Goal: Task Accomplishment & Management: Use online tool/utility

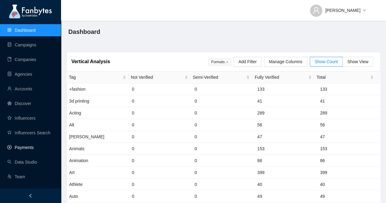
click at [31, 145] on link "Payments" at bounding box center [20, 147] width 26 height 5
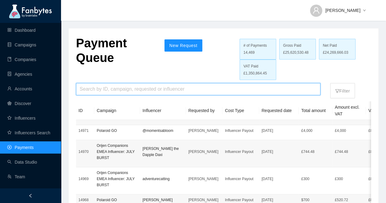
click at [235, 89] on input "search" at bounding box center [198, 89] width 237 height 12
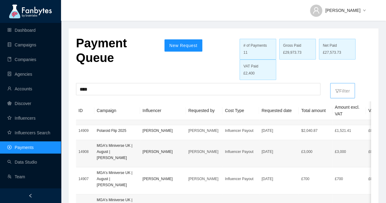
click at [342, 90] on p "Filter" at bounding box center [342, 90] width 15 height 10
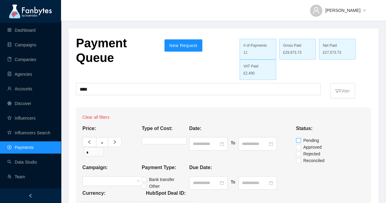
click at [309, 137] on span "Pending" at bounding box center [311, 140] width 20 height 7
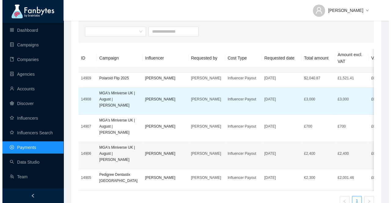
scroll to position [179, 0]
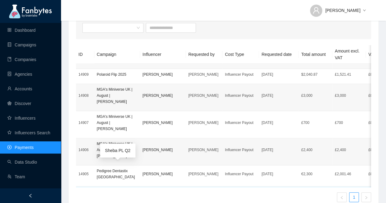
click at [112, 189] on p "Sheba PL Q2" at bounding box center [117, 192] width 41 height 6
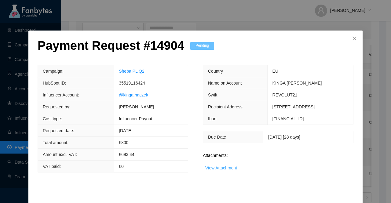
click at [227, 170] on link "View Attachment" at bounding box center [221, 167] width 32 height 5
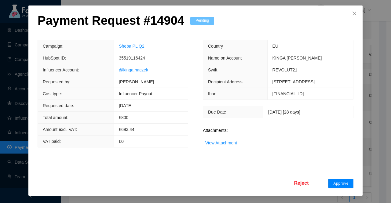
click at [335, 183] on span "Approve" at bounding box center [340, 183] width 15 height 5
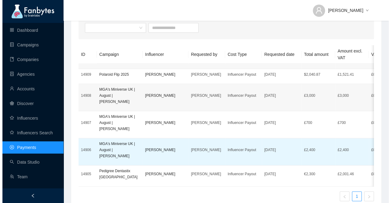
scroll to position [176, 0]
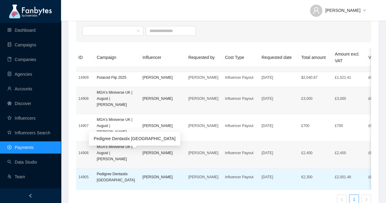
click at [115, 171] on p "Pedigree Dentastix [GEOGRAPHIC_DATA]" at bounding box center [117, 177] width 41 height 12
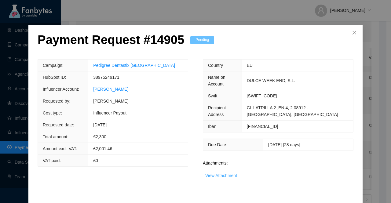
click at [206, 178] on link "View Attachment" at bounding box center [221, 175] width 32 height 5
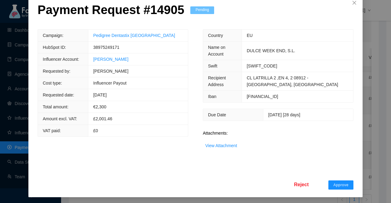
scroll to position [36, 0]
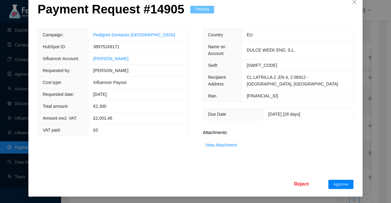
click at [339, 182] on span "Approve" at bounding box center [340, 184] width 15 height 5
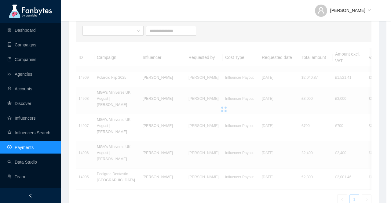
scroll to position [0, 0]
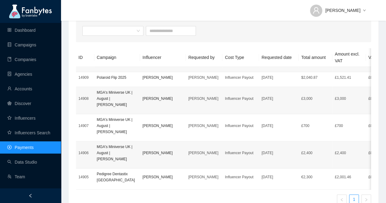
click at [143, 141] on td "[PERSON_NAME]" at bounding box center [163, 154] width 46 height 27
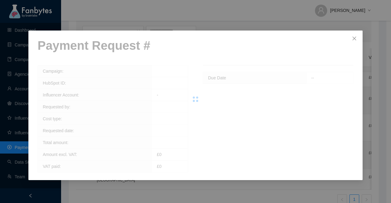
scroll to position [161, 0]
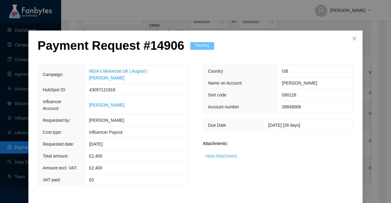
click at [219, 154] on link "View Attachment" at bounding box center [221, 156] width 32 height 5
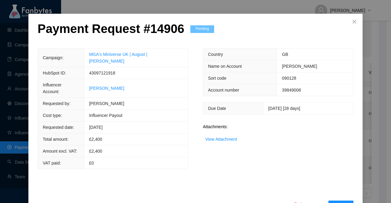
scroll to position [24, 0]
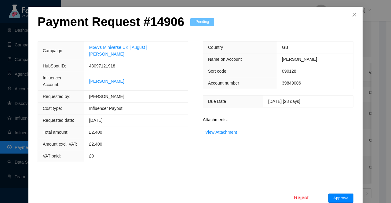
click at [339, 196] on span "Approve" at bounding box center [340, 198] width 15 height 5
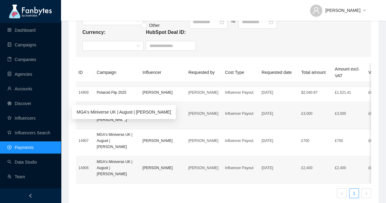
click at [113, 132] on p "MGA's Miniverse UK | August | [PERSON_NAME]" at bounding box center [117, 141] width 41 height 18
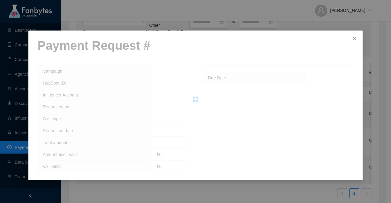
scroll to position [140, 0]
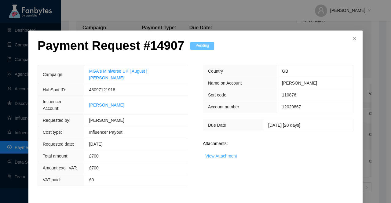
click at [219, 156] on link "View Attachment" at bounding box center [221, 156] width 32 height 5
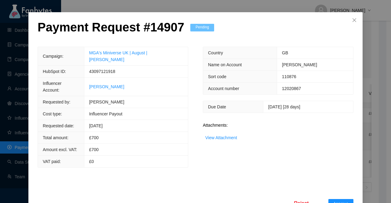
scroll to position [24, 0]
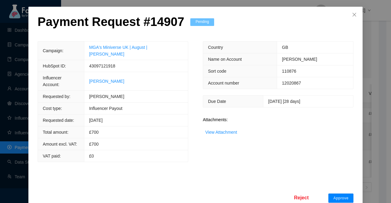
click at [339, 196] on span "Approve" at bounding box center [340, 198] width 15 height 5
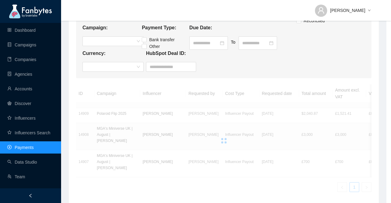
scroll to position [0, 0]
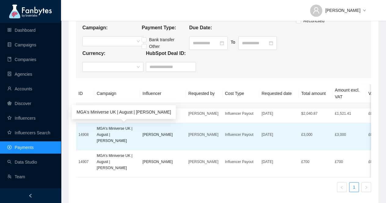
click at [126, 136] on p "MGA's Miniverse UK | August | [PERSON_NAME]" at bounding box center [117, 134] width 41 height 18
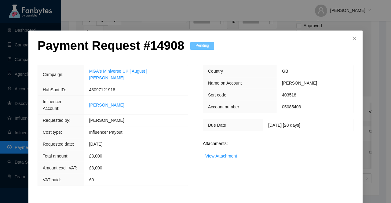
scroll to position [119, 0]
click at [230, 154] on link "View Attachment" at bounding box center [221, 156] width 32 height 5
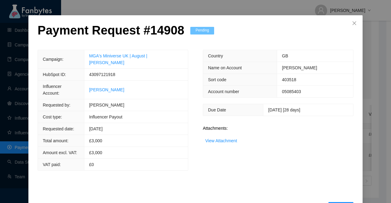
scroll to position [24, 0]
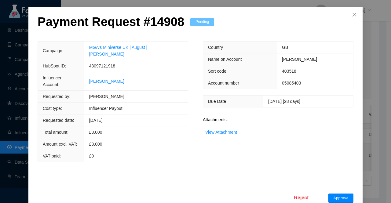
click at [347, 194] on button "Approve" at bounding box center [340, 198] width 25 height 9
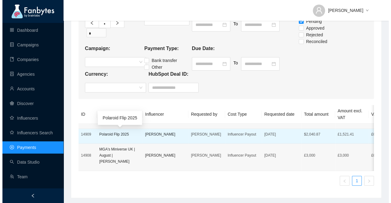
scroll to position [98, 0]
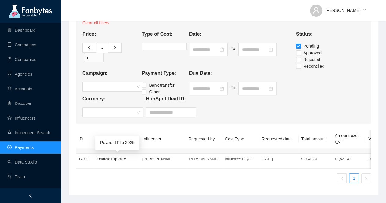
click at [111, 156] on p "Polaroid Flip 2025" at bounding box center [117, 159] width 41 height 6
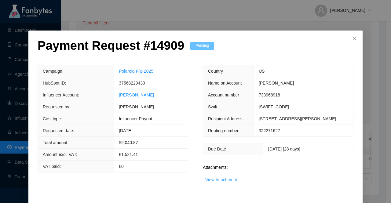
click at [223, 180] on link "View Attachment" at bounding box center [221, 179] width 32 height 5
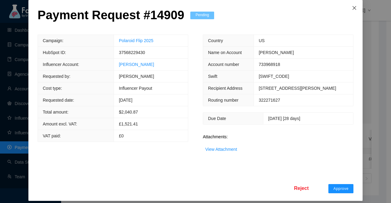
click at [352, 7] on icon "close" at bounding box center [354, 7] width 5 height 5
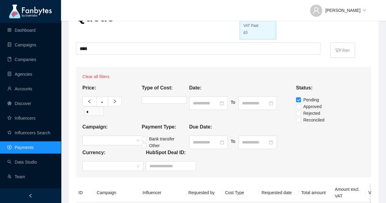
scroll to position [37, 0]
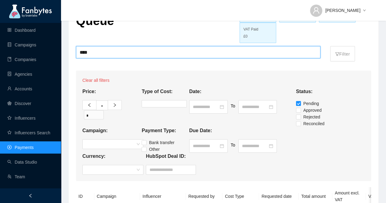
click at [148, 52] on input "****" at bounding box center [198, 52] width 237 height 12
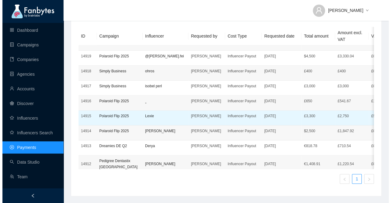
scroll to position [34, 0]
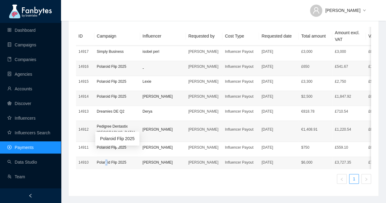
click at [106, 159] on p "Polaroid Flip 2025" at bounding box center [117, 162] width 41 height 6
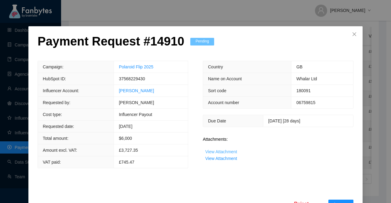
click at [223, 154] on link "View Attachment" at bounding box center [221, 151] width 32 height 5
click at [219, 161] on link "View Attachment" at bounding box center [221, 158] width 32 height 5
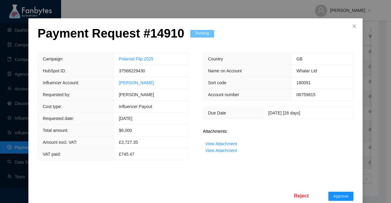
scroll to position [24, 0]
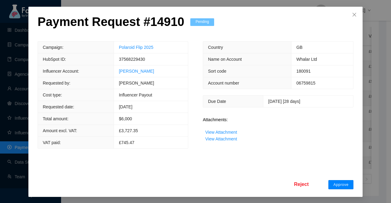
click at [335, 184] on span "Approve" at bounding box center [340, 184] width 15 height 5
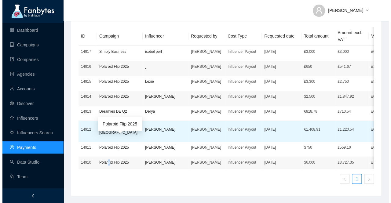
scroll to position [20, 0]
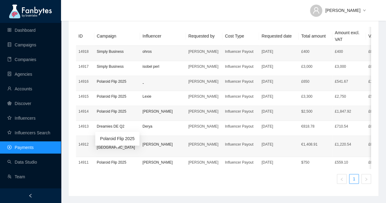
click at [125, 157] on td "Polaroid Flip 2025" at bounding box center [117, 164] width 46 height 15
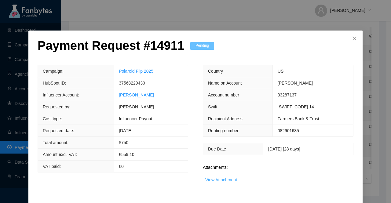
click at [223, 180] on link "View Attachment" at bounding box center [221, 179] width 32 height 5
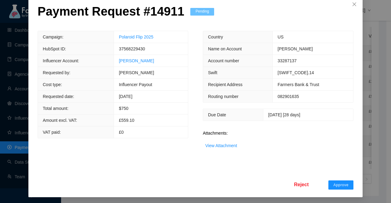
scroll to position [35, 0]
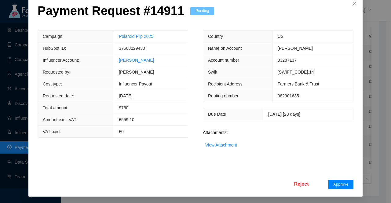
click at [338, 184] on span "Approve" at bounding box center [340, 184] width 15 height 5
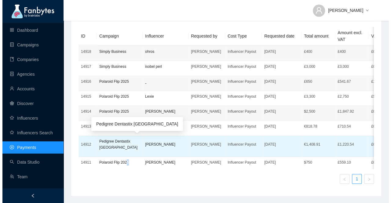
scroll to position [5, 0]
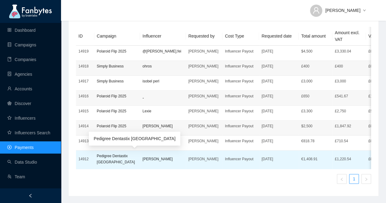
click at [116, 157] on p "Pedigree Dentastix [GEOGRAPHIC_DATA]" at bounding box center [117, 159] width 41 height 12
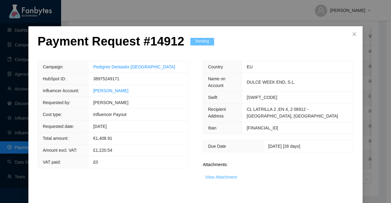
click at [222, 179] on link "View Attachment" at bounding box center [221, 177] width 32 height 5
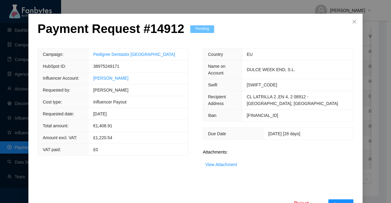
scroll to position [36, 0]
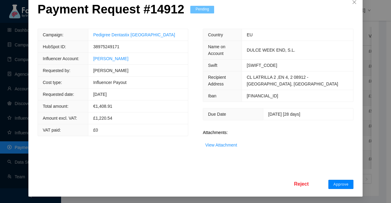
click at [335, 182] on span "Approve" at bounding box center [340, 184] width 15 height 5
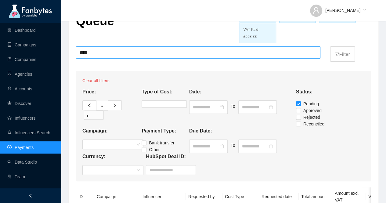
scroll to position [4, 0]
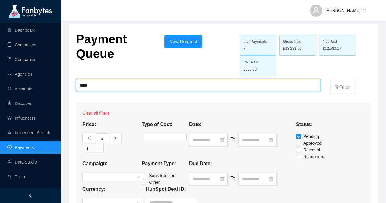
click at [99, 86] on input "****" at bounding box center [198, 85] width 237 height 12
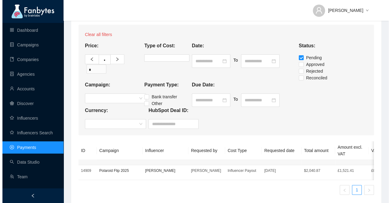
scroll to position [98, 0]
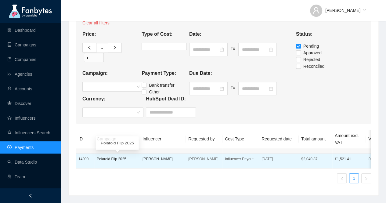
type input "*****"
click at [110, 157] on p "Polaroid Flip 2025" at bounding box center [117, 159] width 41 height 6
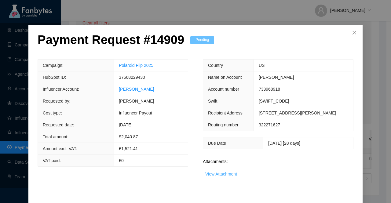
click at [228, 176] on link "View Attachment" at bounding box center [221, 174] width 32 height 5
